Goal: Task Accomplishment & Management: Use online tool/utility

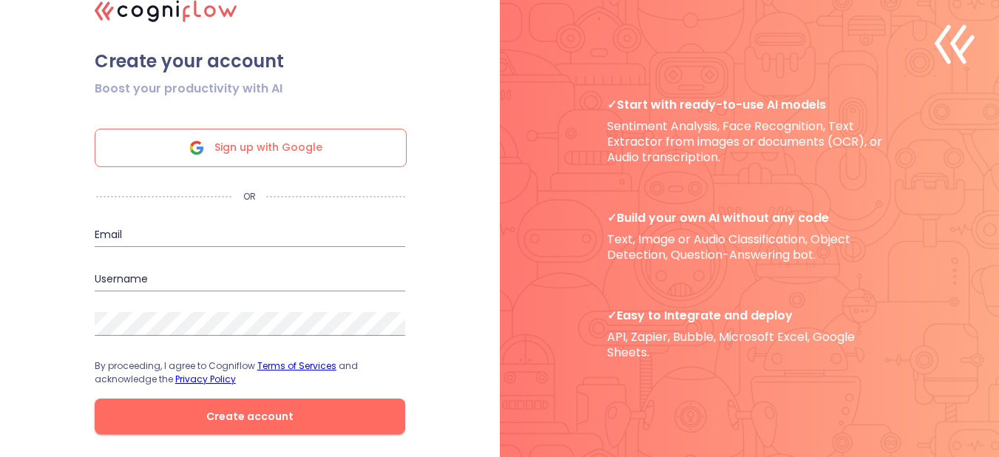
click at [325, 156] on div "Sign up with Google" at bounding box center [251, 148] width 312 height 38
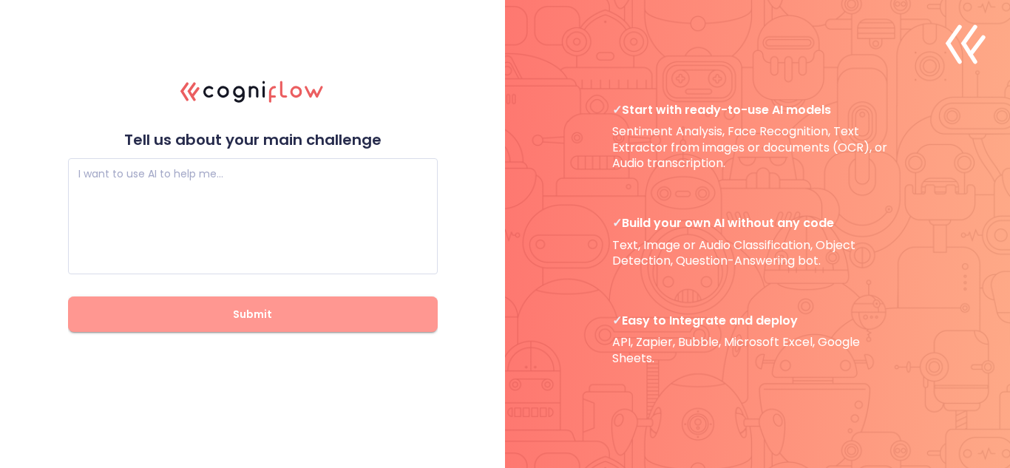
click at [347, 306] on span "Submit" at bounding box center [253, 314] width 322 height 18
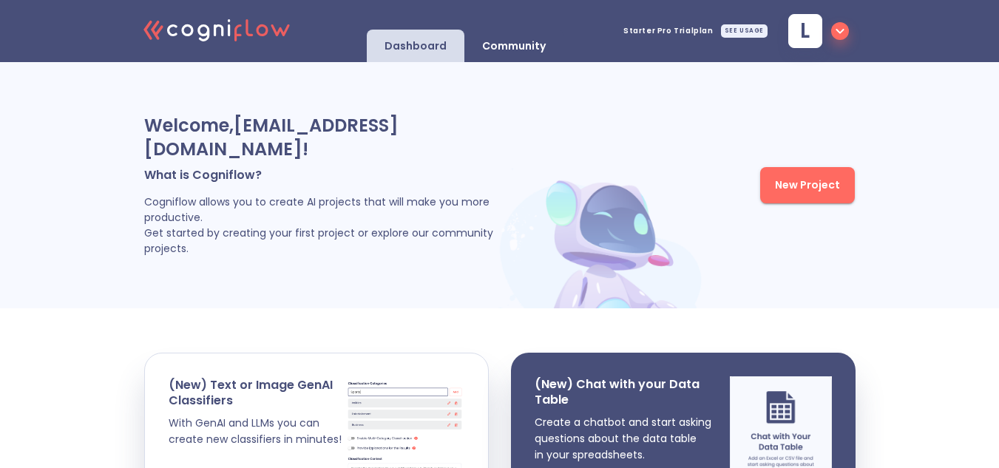
drag, startPoint x: 998, startPoint y: 109, endPoint x: 992, endPoint y: 135, distance: 27.3
click at [992, 135] on div "Welcome, [EMAIL_ADDRESS][DOMAIN_NAME] ! What is Cogniflow? Cogniflow allows you…" at bounding box center [499, 185] width 999 height 246
click at [744, 35] on div "SEE USAGE" at bounding box center [744, 30] width 47 height 13
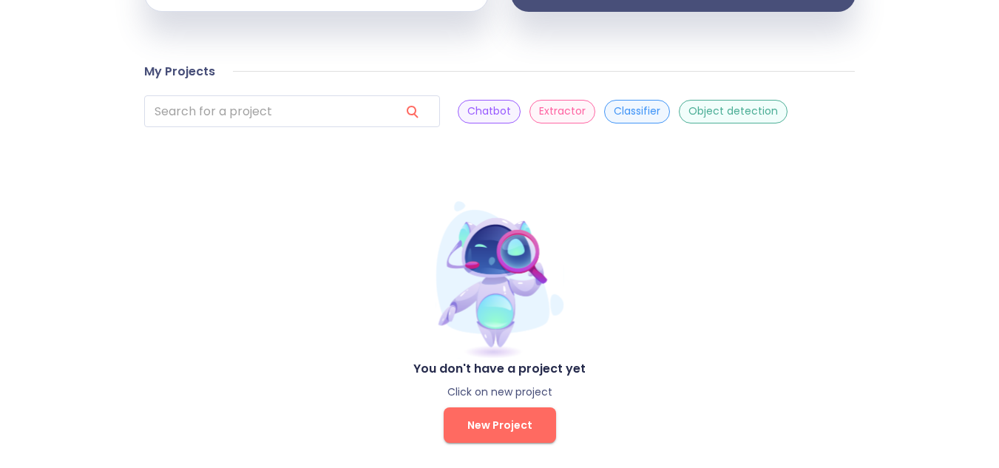
scroll to position [530, 0]
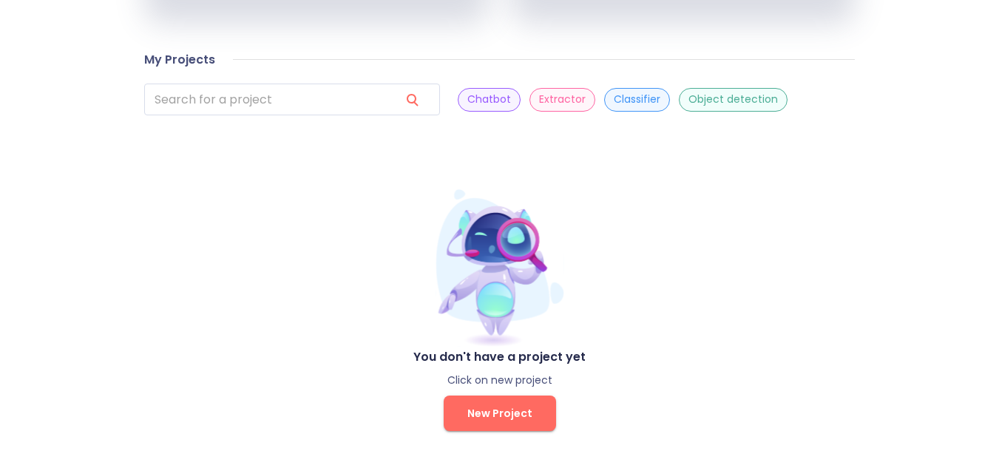
click at [467, 98] on p "Chatbot" at bounding box center [489, 99] width 44 height 14
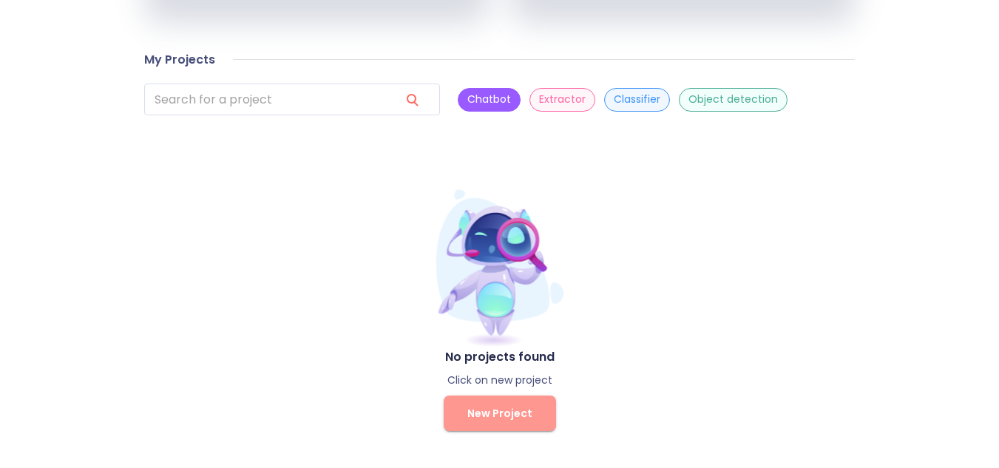
click at [498, 404] on button "New Project" at bounding box center [500, 413] width 112 height 35
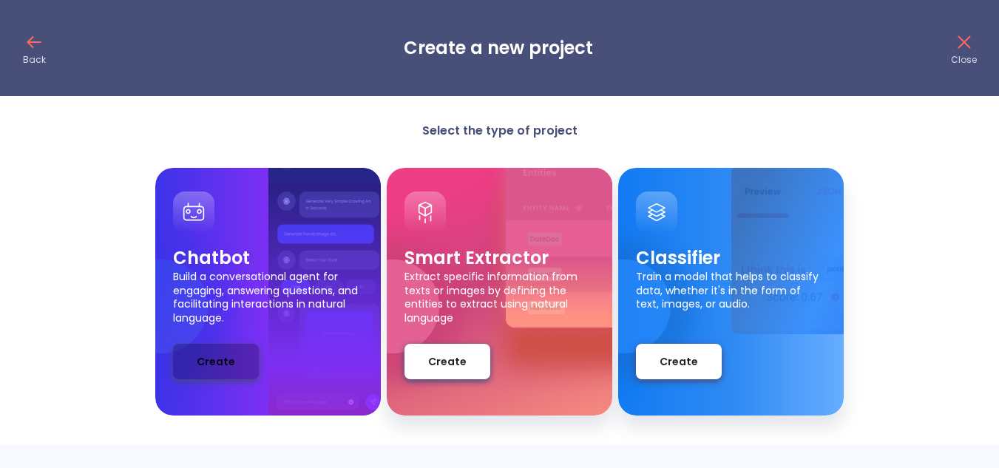
click at [223, 360] on span "Create" at bounding box center [216, 362] width 38 height 18
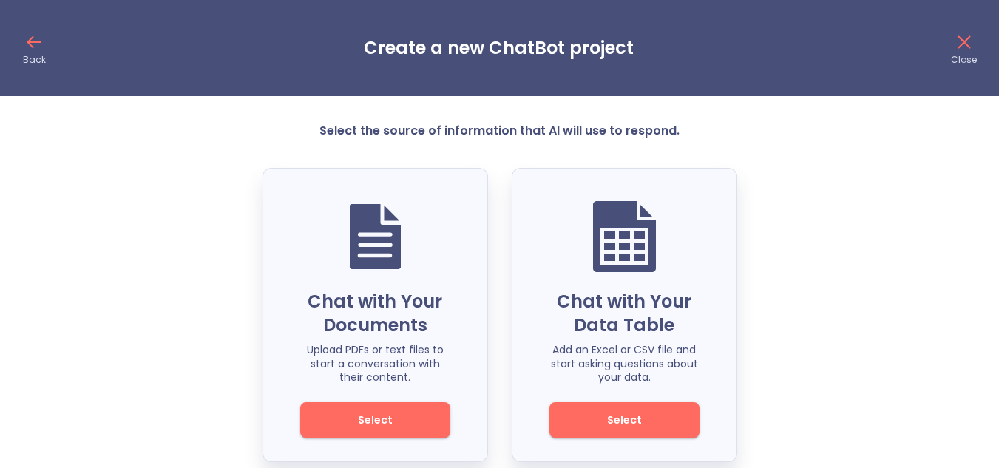
click at [399, 441] on div "Chat with Your Documents Upload PDFs or text files to start a conversation with…" at bounding box center [376, 315] width 226 height 294
click at [395, 423] on span "Select" at bounding box center [375, 420] width 100 height 18
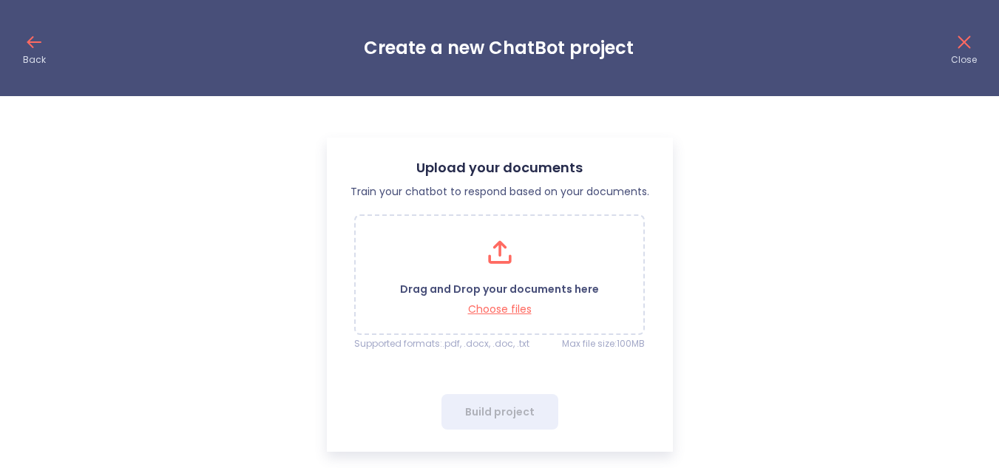
click at [967, 60] on p "Close" at bounding box center [964, 60] width 26 height 12
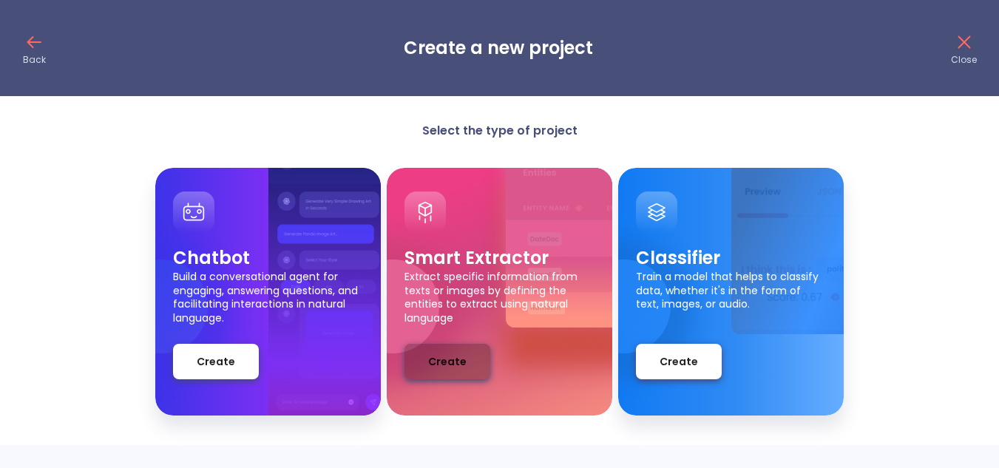
click at [459, 365] on span "Create" at bounding box center [447, 362] width 38 height 18
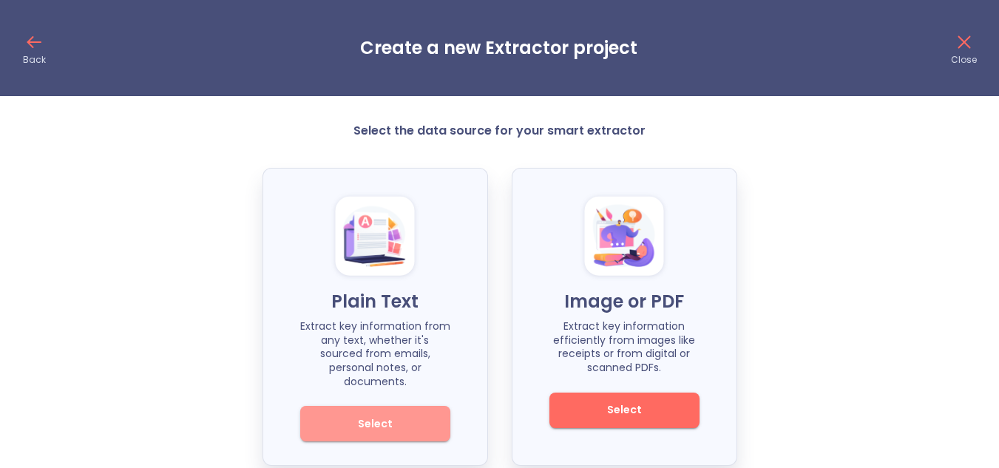
click at [436, 419] on button "Select" at bounding box center [375, 423] width 150 height 35
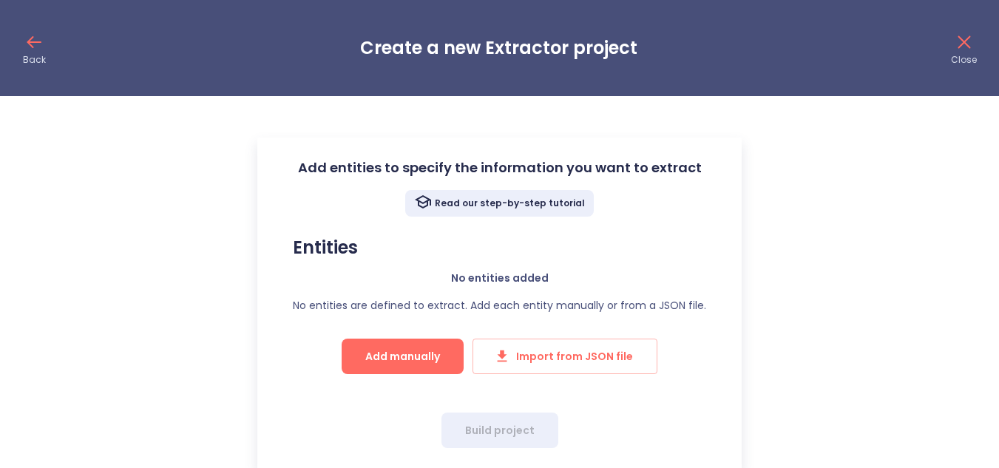
click at [10, 48] on div "Back Create a new Extractor project Close" at bounding box center [499, 48] width 999 height 96
click at [43, 54] on p "Back" at bounding box center [34, 60] width 23 height 12
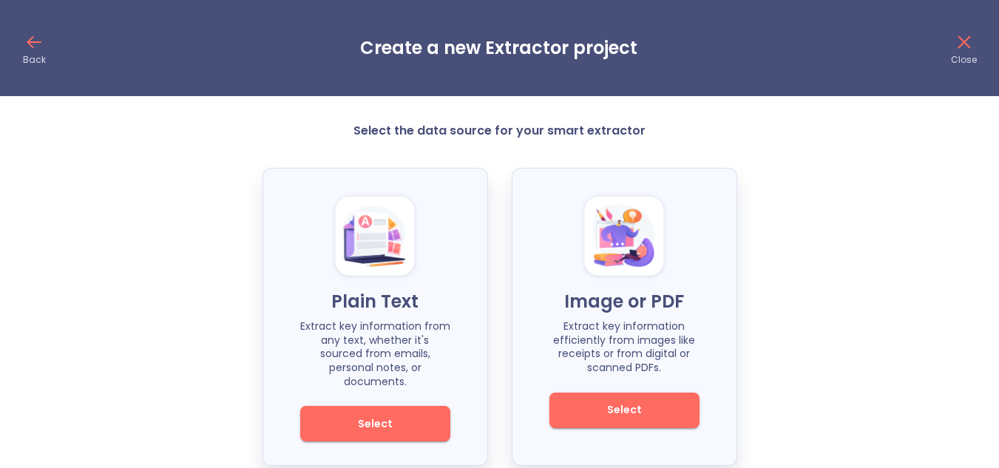
click at [29, 41] on icon at bounding box center [30, 42] width 5 height 10
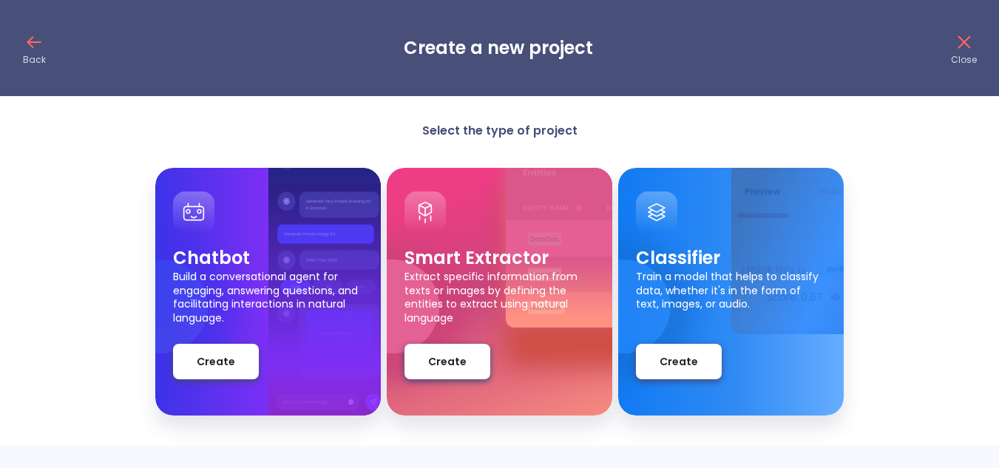
click at [17, 55] on div "Back Create a new project Close" at bounding box center [499, 48] width 999 height 96
click at [31, 55] on p "Back" at bounding box center [34, 60] width 23 height 12
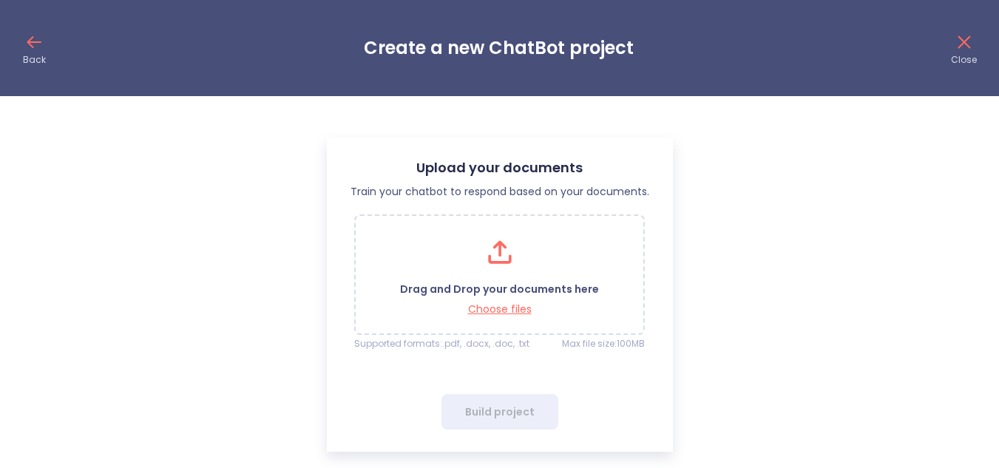
click at [31, 55] on p "Back" at bounding box center [34, 60] width 23 height 12
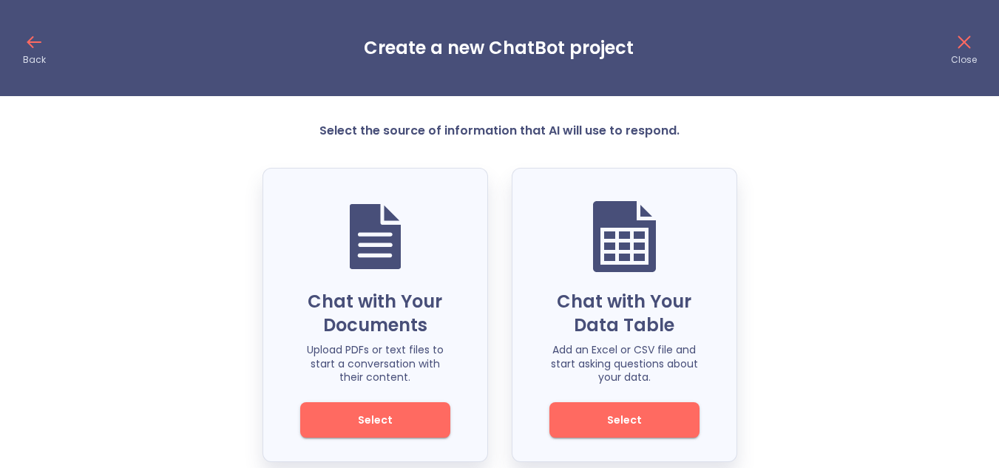
click at [31, 55] on p "Back" at bounding box center [34, 60] width 23 height 12
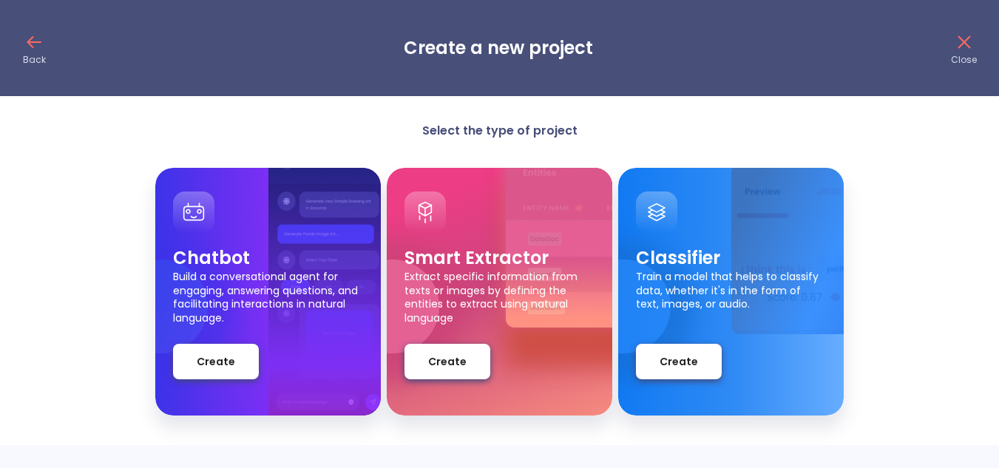
click at [31, 55] on p "Back" at bounding box center [34, 60] width 23 height 12
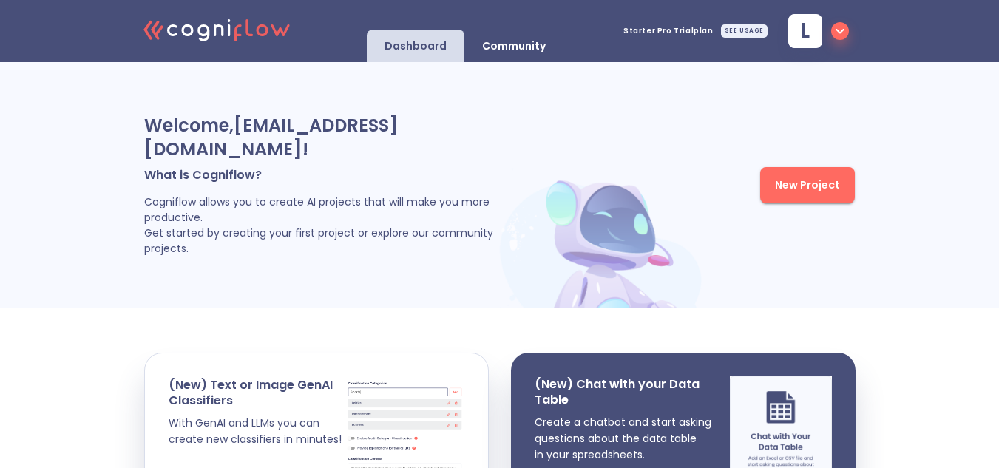
scroll to position [512, 0]
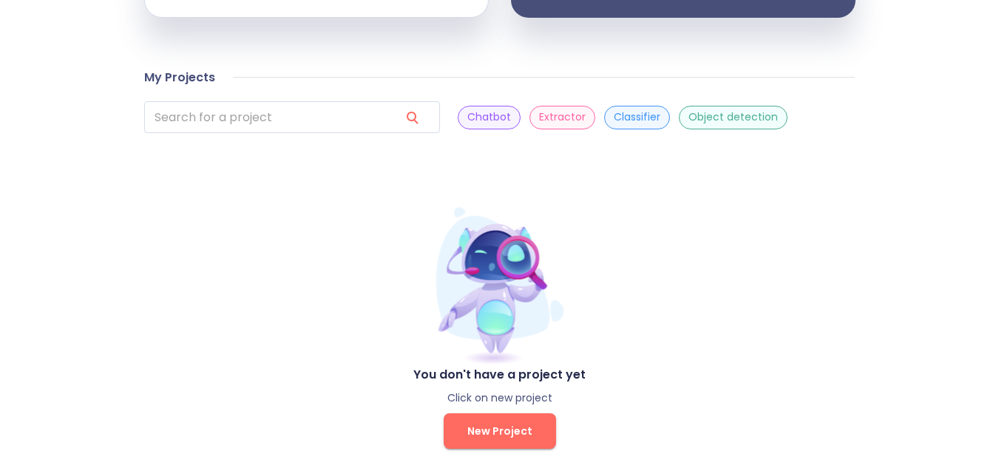
click at [688, 121] on p "Object detection" at bounding box center [732, 117] width 89 height 14
